Goal: Transaction & Acquisition: Book appointment/travel/reservation

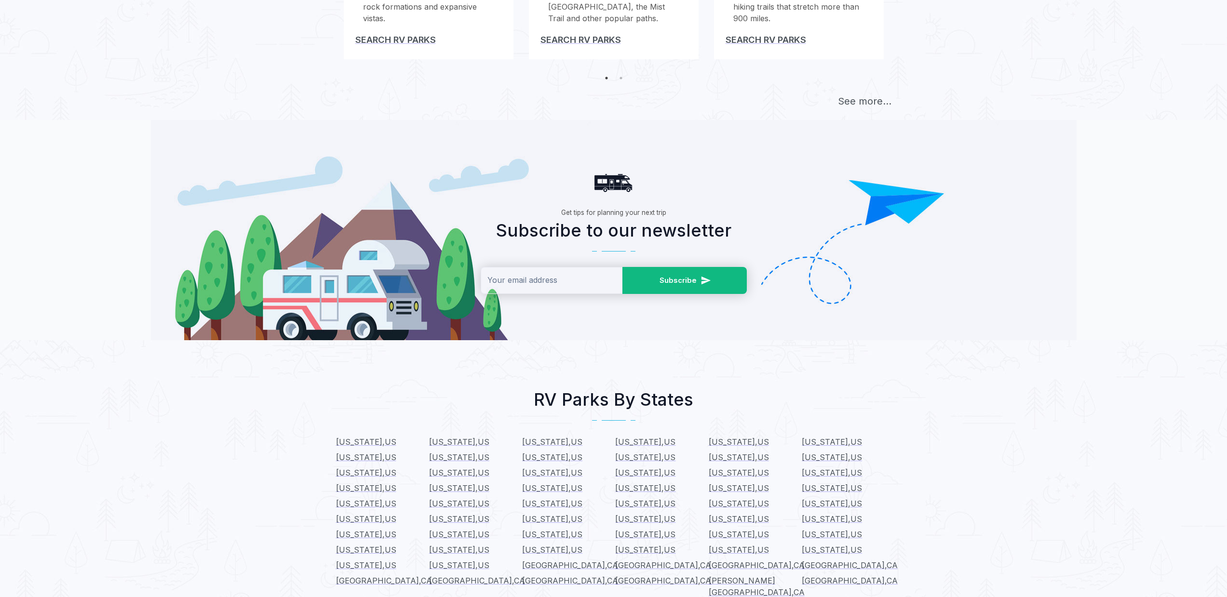
scroll to position [694, 0]
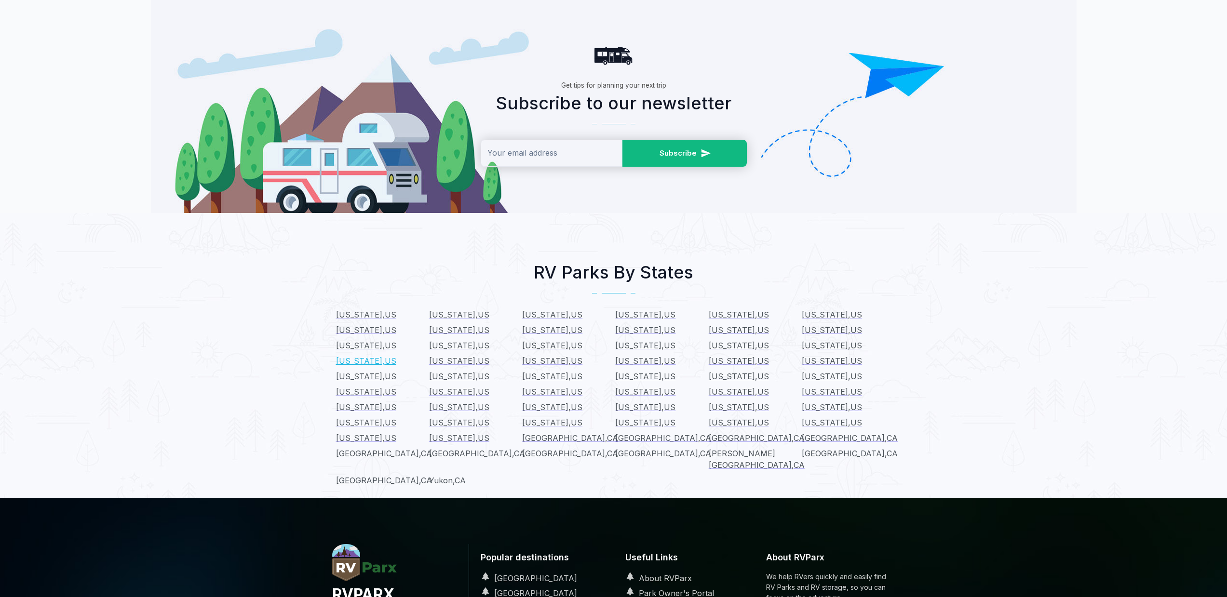
click at [352, 356] on span "Maine , US" at bounding box center [366, 361] width 60 height 10
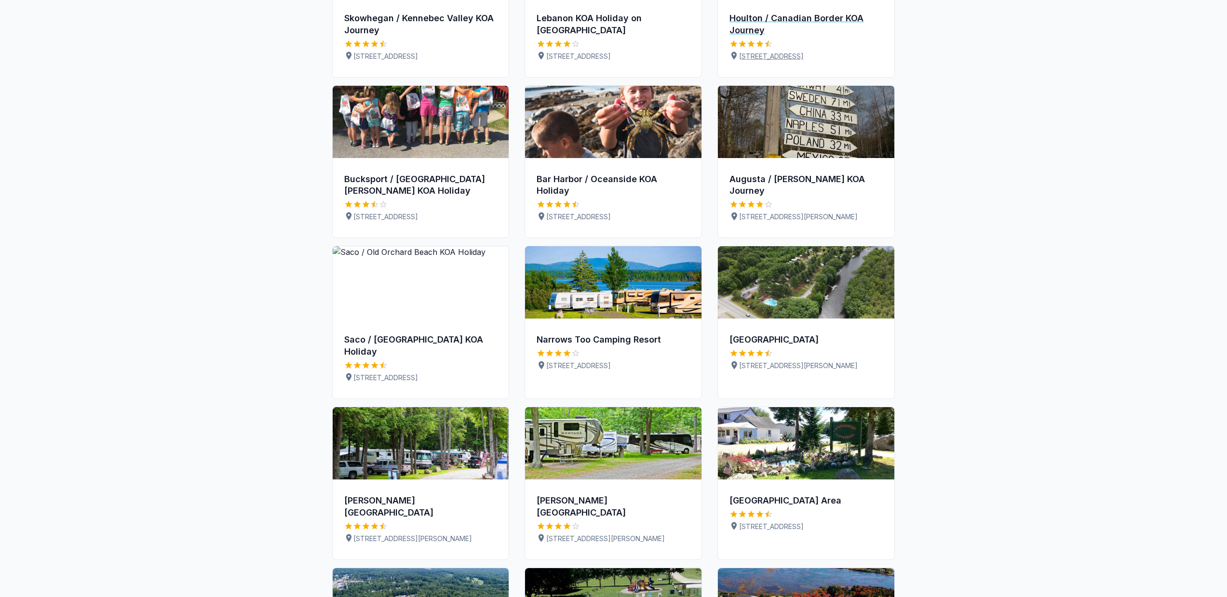
scroll to position [347, 0]
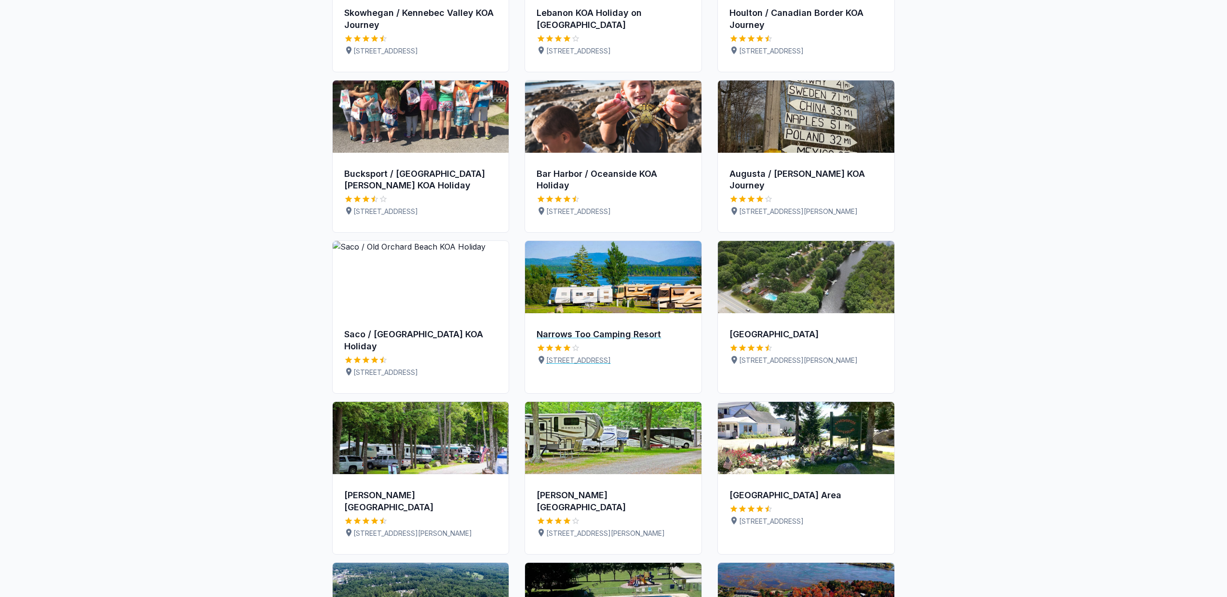
click at [680, 329] on div "Narrows Too Camping Resort" at bounding box center [613, 335] width 153 height 12
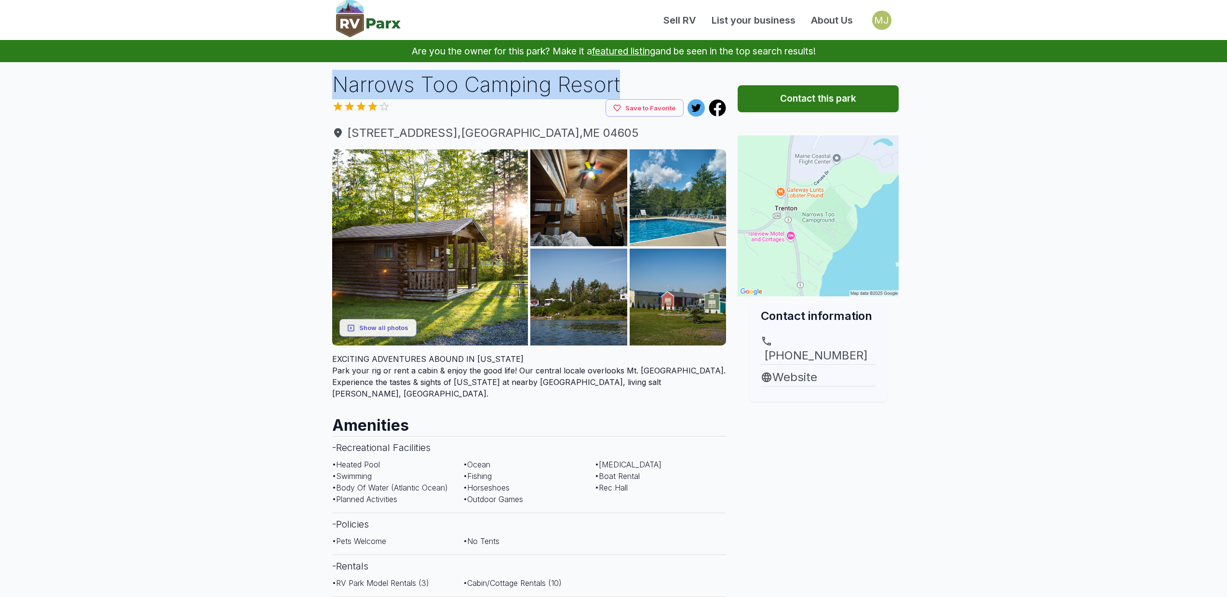
drag, startPoint x: 336, startPoint y: 85, endPoint x: 626, endPoint y: 94, distance: 289.9
click at [626, 94] on h1 "Narrows Too Camping Resort" at bounding box center [529, 84] width 394 height 29
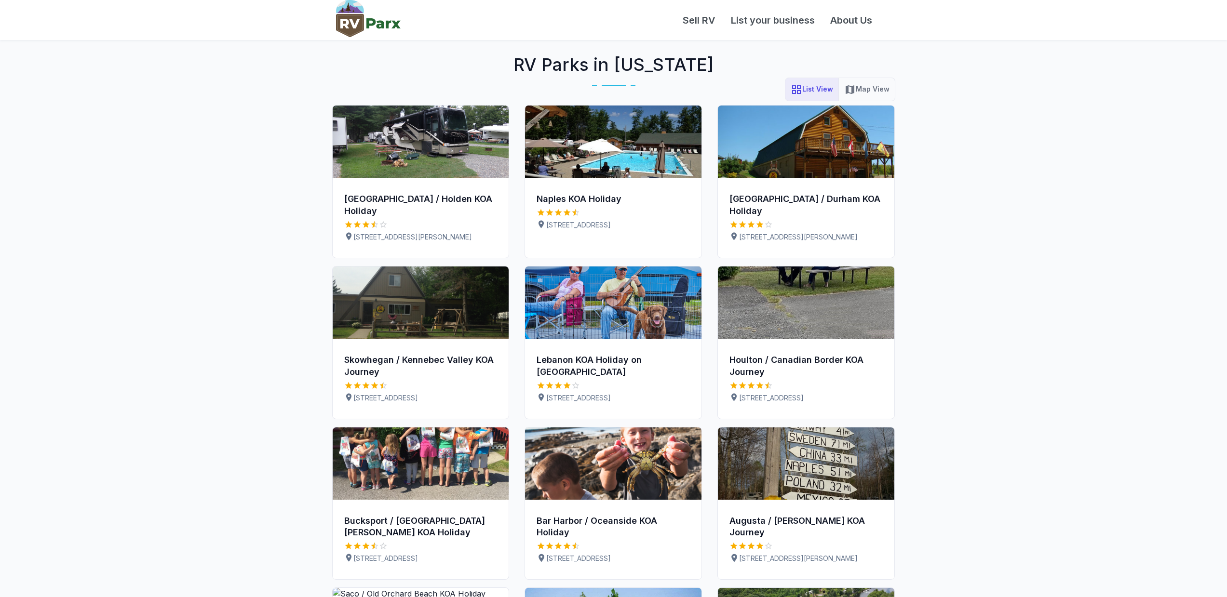
click at [566, 190] on div "Naples KOA Holiday 295 Sebago Rd Naples, ME 04055" at bounding box center [613, 212] width 176 height 68
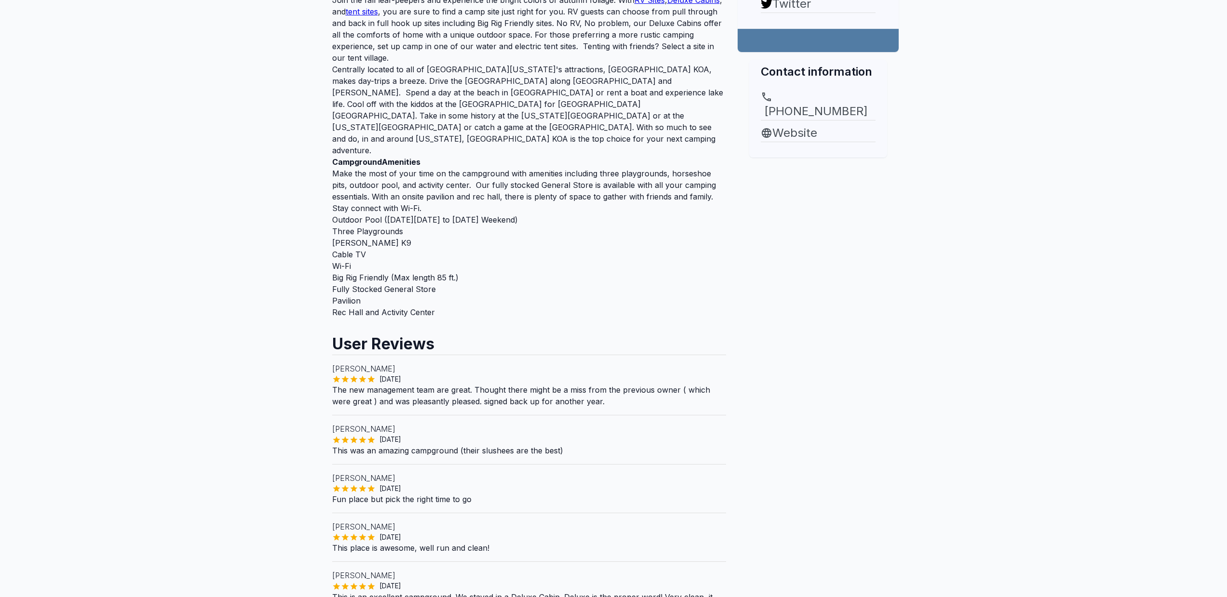
scroll to position [276, 0]
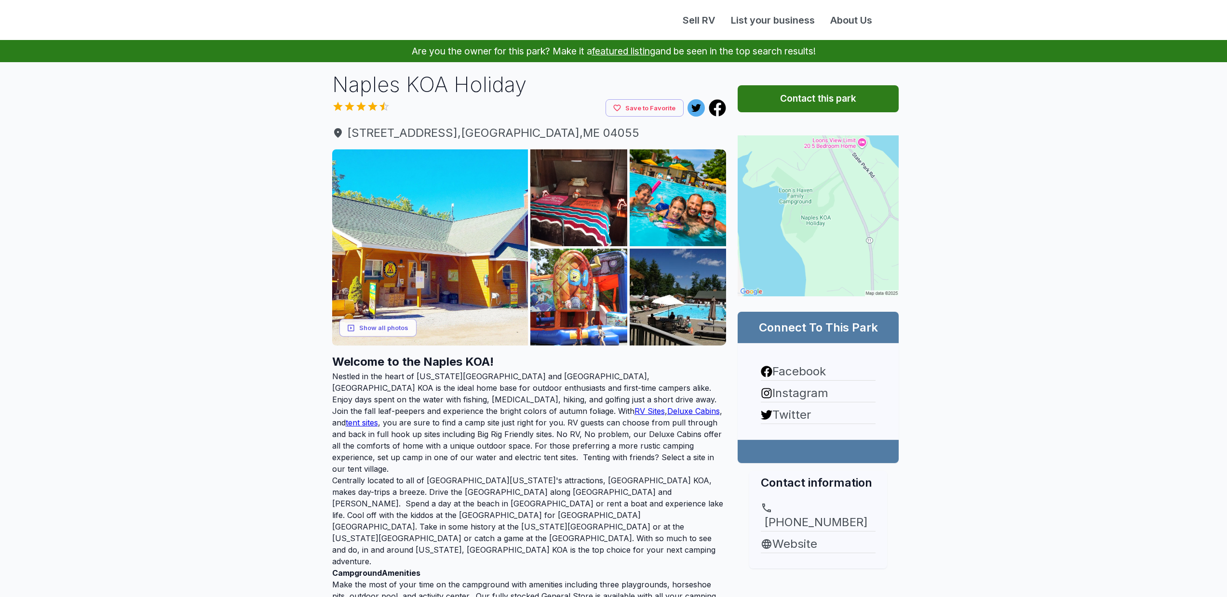
scroll to position [276, 0]
